Goal: Find contact information: Find contact information

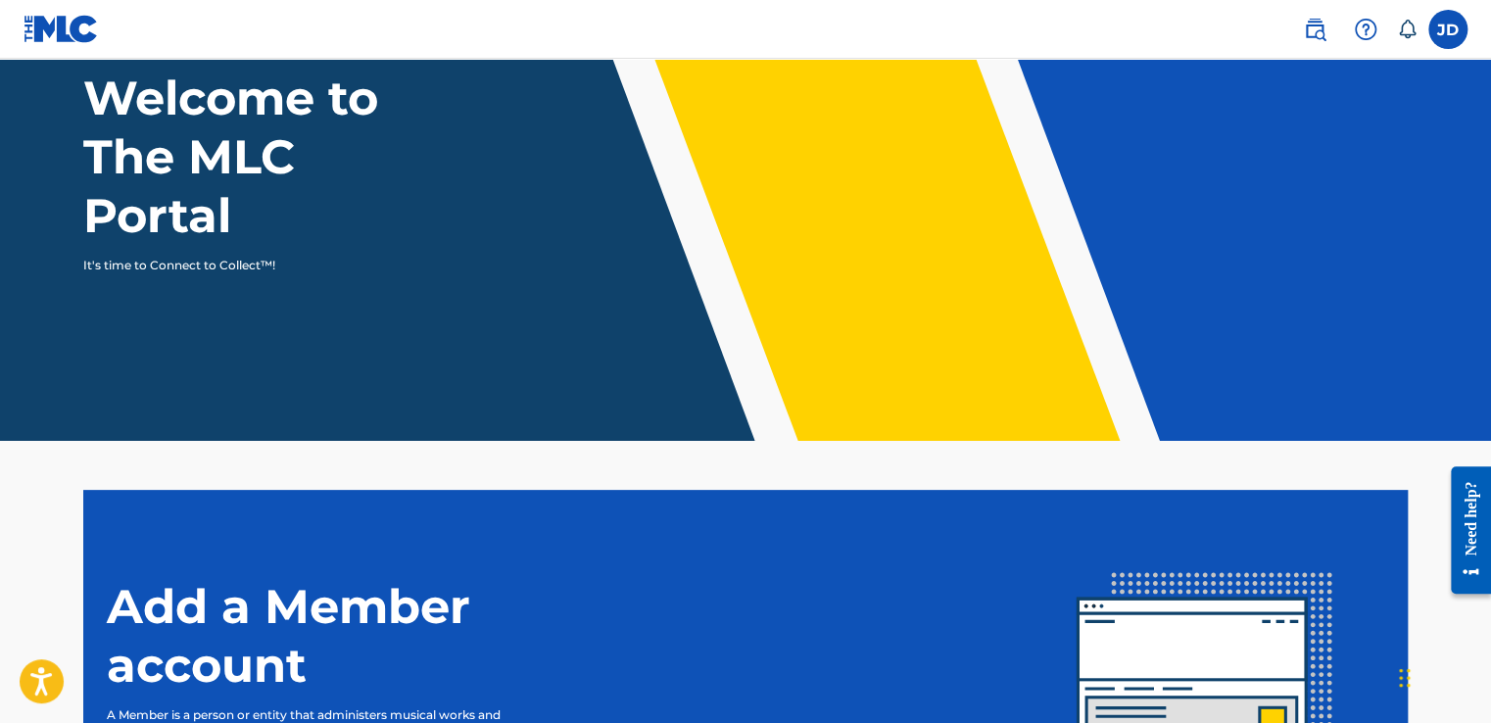
scroll to position [400, 0]
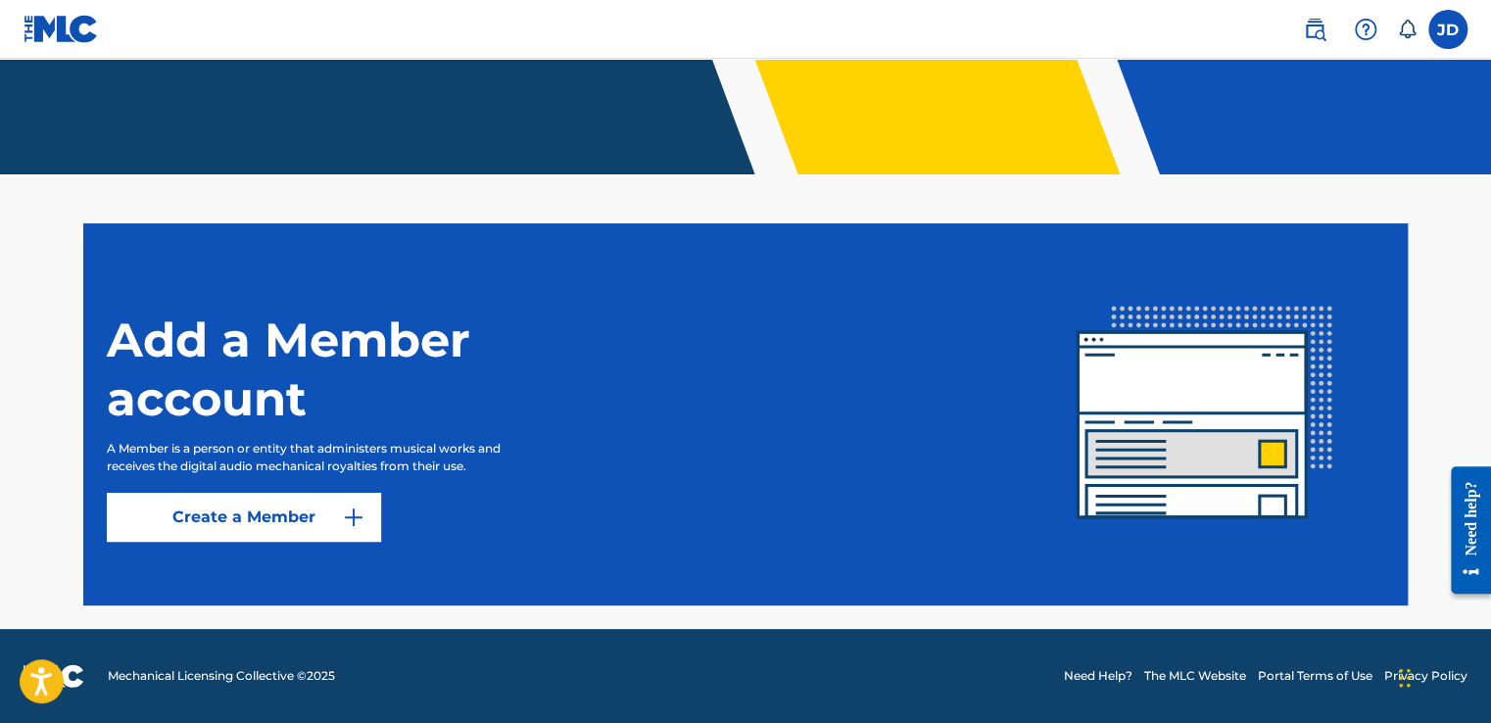
click at [1099, 674] on link "Need Help?" at bounding box center [1098, 676] width 69 height 18
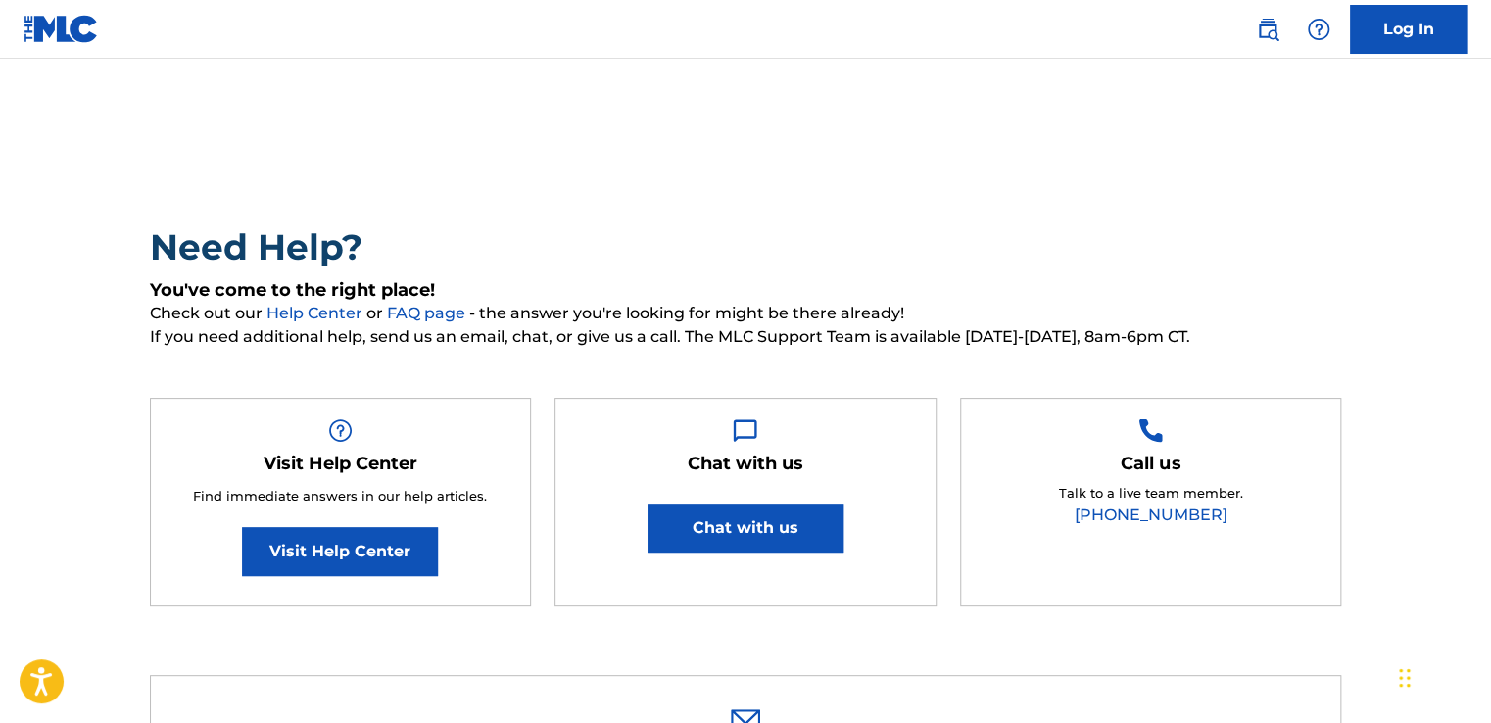
click at [1187, 515] on link "[PHONE_NUMBER]" at bounding box center [1151, 514] width 153 height 19
click at [799, 520] on button "Chat with us" at bounding box center [745, 527] width 196 height 49
click at [1175, 25] on nav "Log In" at bounding box center [745, 29] width 1491 height 59
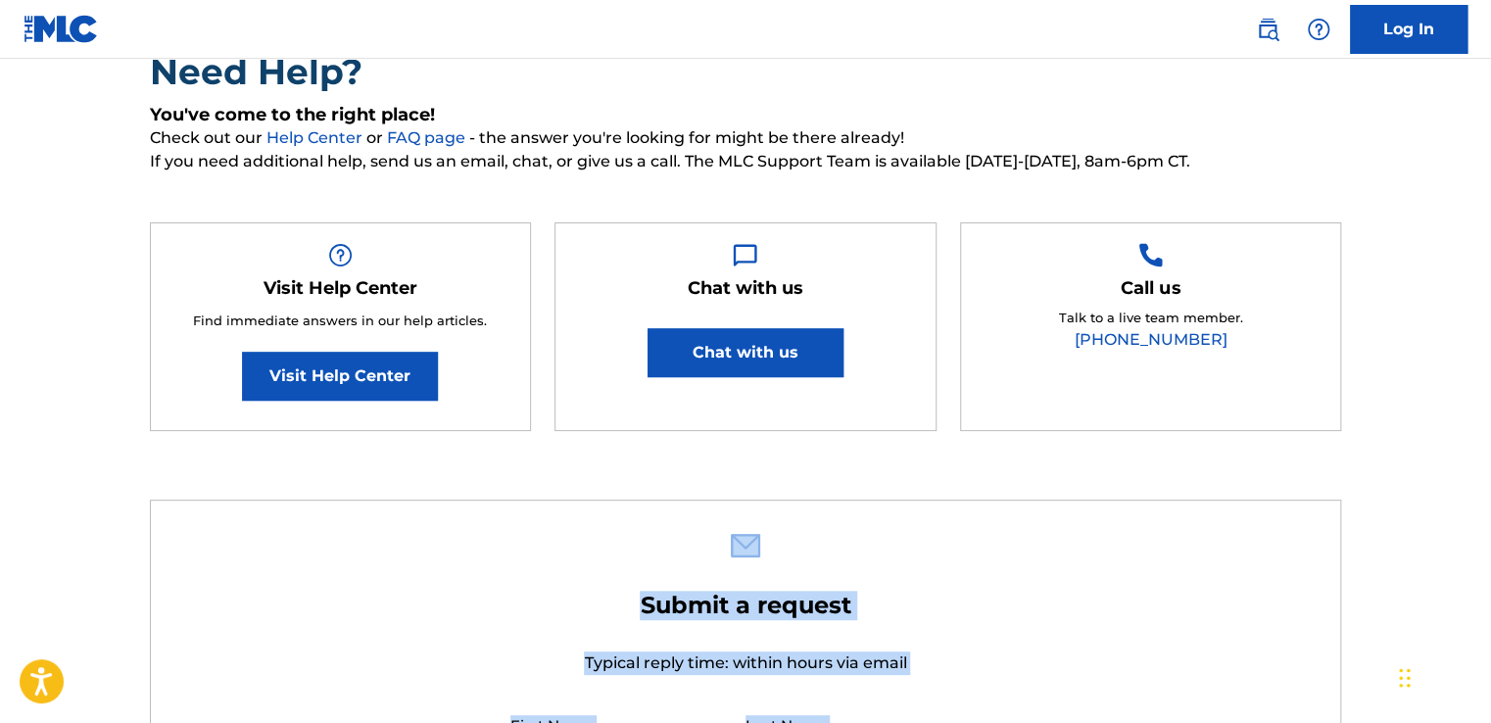
scroll to position [718, 0]
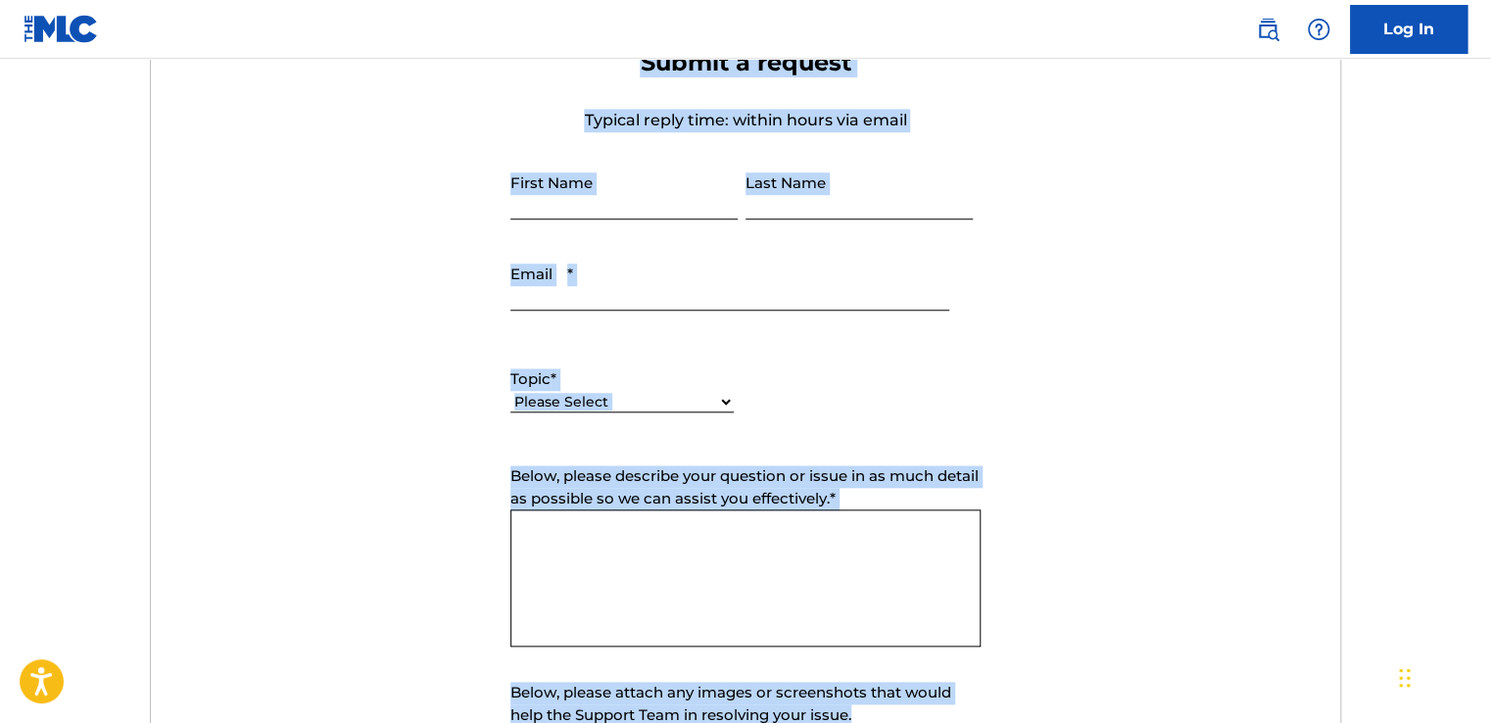
drag, startPoint x: 736, startPoint y: 695, endPoint x: 999, endPoint y: 766, distance: 272.8
